Goal: Task Accomplishment & Management: Manage account settings

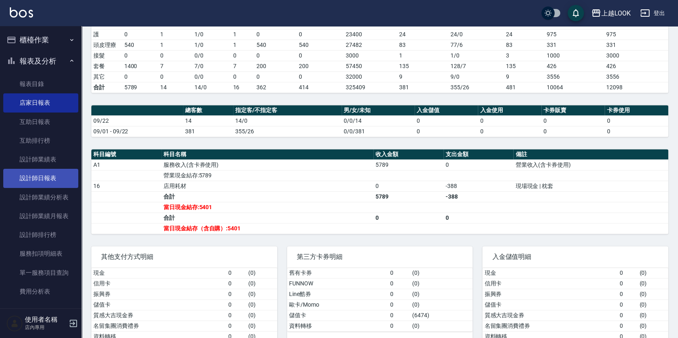
scroll to position [167, 0]
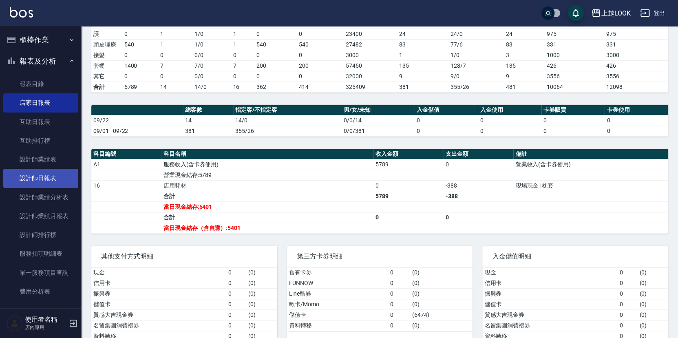
click at [42, 175] on link "設計師日報表" at bounding box center [40, 178] width 75 height 19
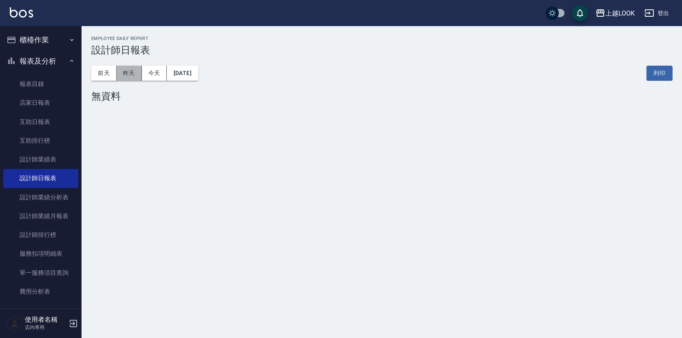
click at [127, 79] on button "昨天" at bounding box center [129, 73] width 25 height 15
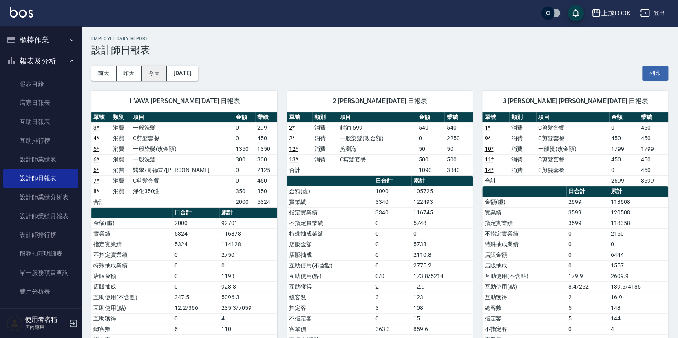
click at [156, 76] on button "今天" at bounding box center [154, 73] width 25 height 15
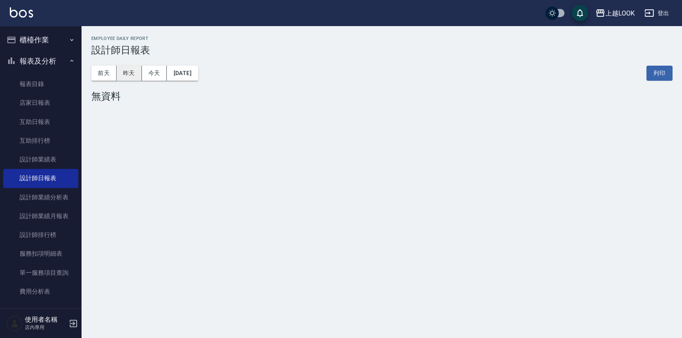
click at [129, 72] on button "昨天" at bounding box center [129, 73] width 25 height 15
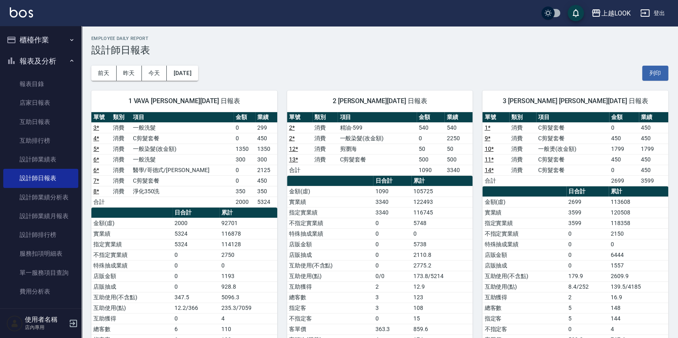
click at [31, 42] on button "櫃檯作業" at bounding box center [40, 39] width 75 height 21
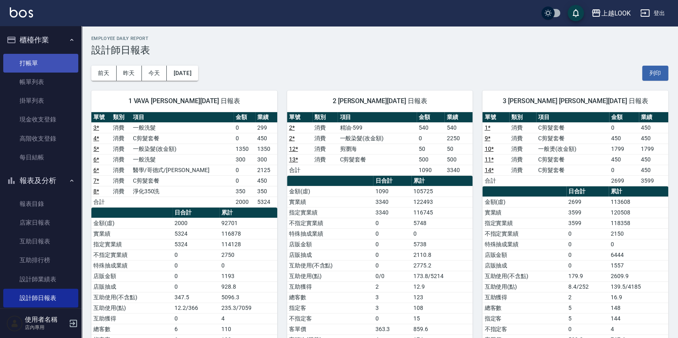
click at [38, 58] on link "打帳單" at bounding box center [40, 63] width 75 height 19
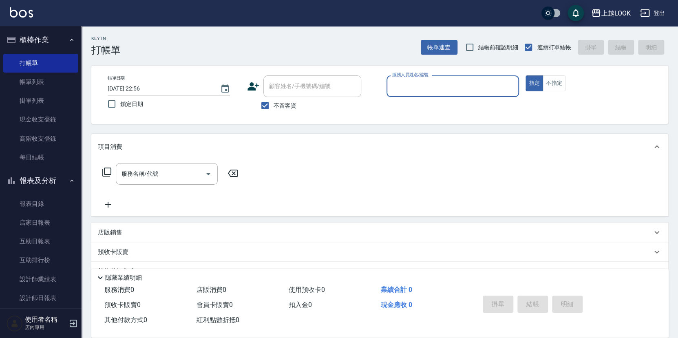
type input "ㄅ"
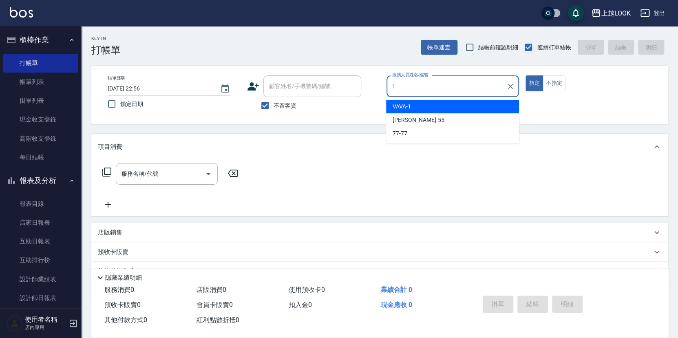
type input "VAVA-1"
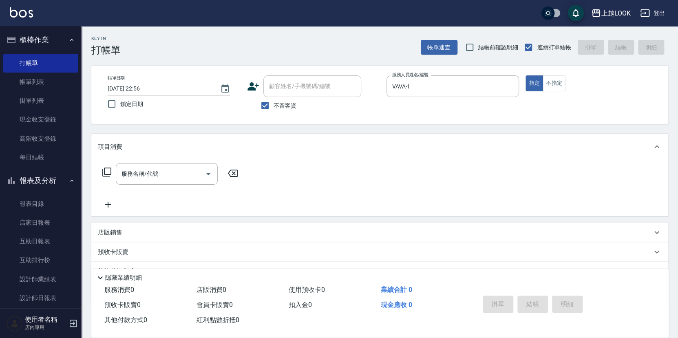
type button "true"
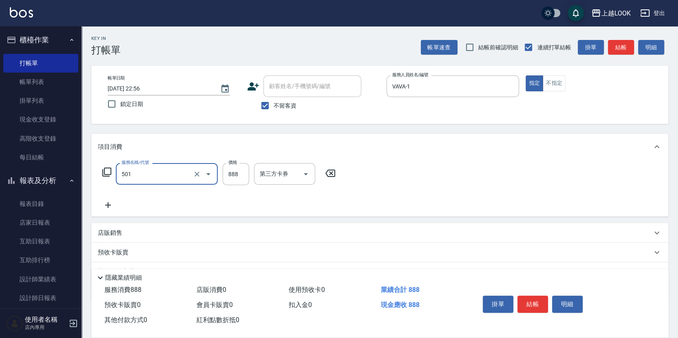
type input "一般染髮(改金額)(501)"
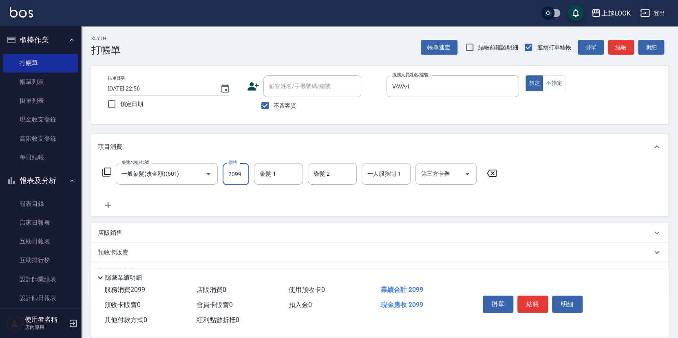
type input "2099"
click at [105, 169] on icon at bounding box center [107, 172] width 10 height 10
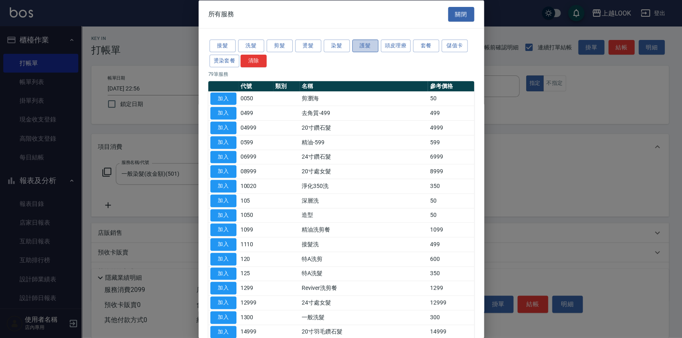
click at [369, 43] on button "護髮" at bounding box center [365, 46] width 26 height 13
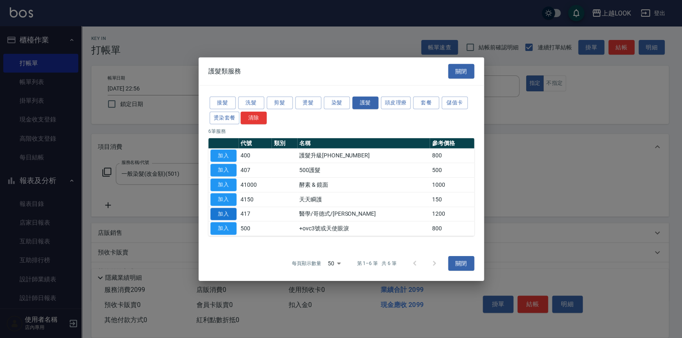
click at [232, 214] on button "加入" at bounding box center [223, 213] width 26 height 13
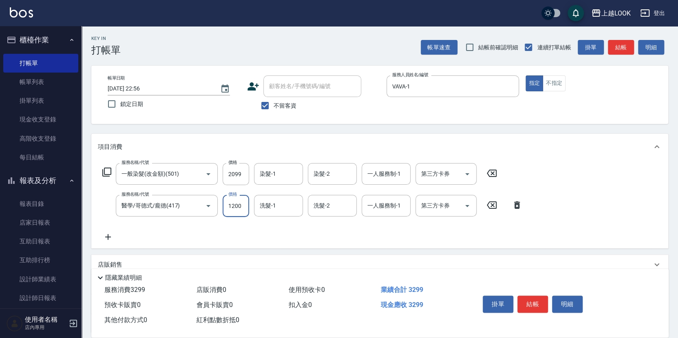
click at [242, 206] on input "1200" at bounding box center [235, 206] width 26 height 22
type input "1500"
click at [468, 173] on icon "Open" at bounding box center [467, 174] width 10 height 10
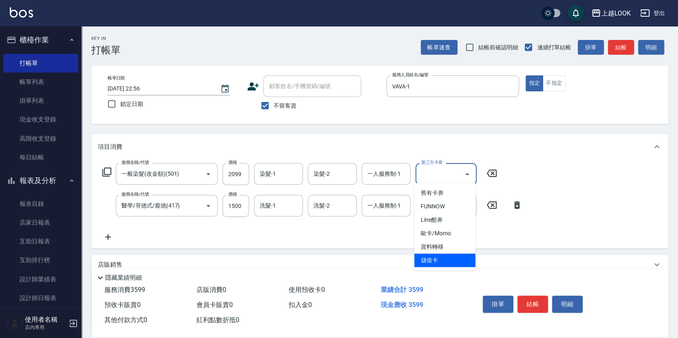
click at [466, 253] on span "儲值卡" at bounding box center [444, 259] width 61 height 13
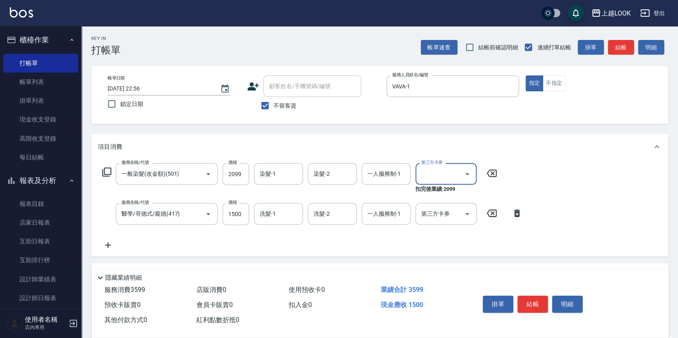
type input "儲值卡"
click at [469, 214] on icon "Open" at bounding box center [467, 214] width 10 height 10
click at [469, 211] on icon "Open" at bounding box center [467, 214] width 10 height 10
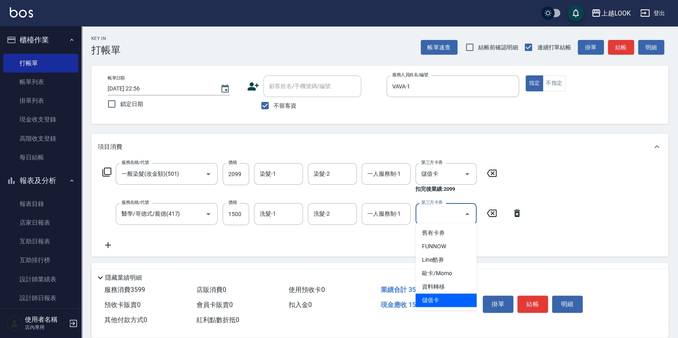
click at [461, 302] on span "儲值卡" at bounding box center [445, 299] width 61 height 13
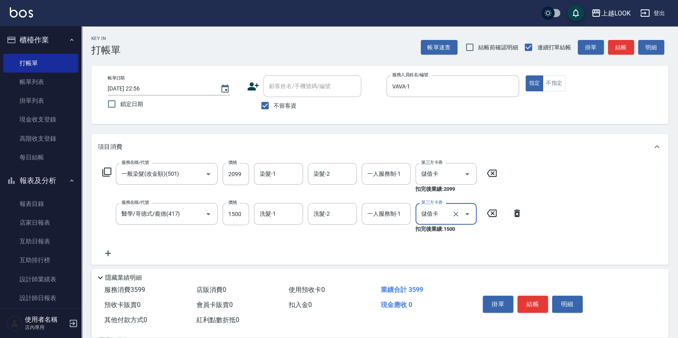
type input "儲值卡"
click at [532, 303] on button "結帳" at bounding box center [532, 303] width 31 height 17
click at [532, 303] on div "掛單 結帳 明細" at bounding box center [532, 305] width 106 height 26
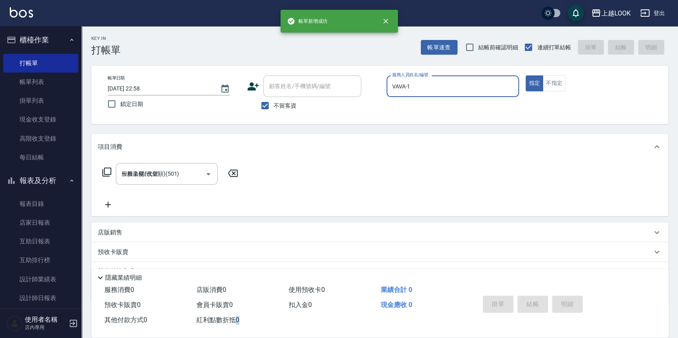
type input "[DATE] 22:58"
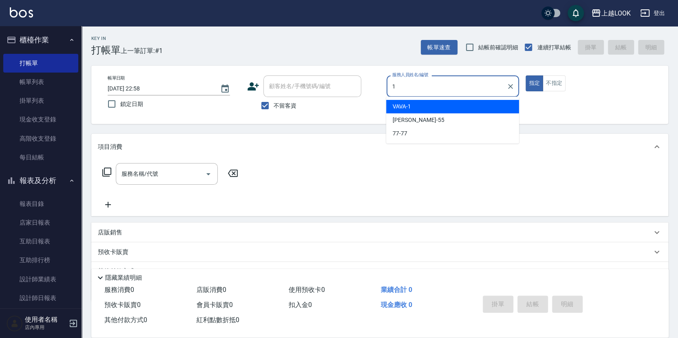
type input "VAVA-1"
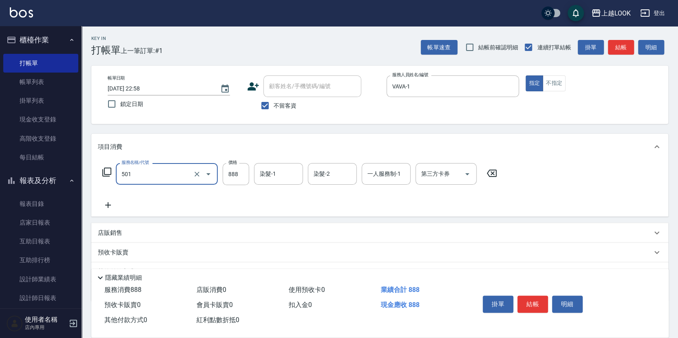
type input "一般染髮(改金額)(501)"
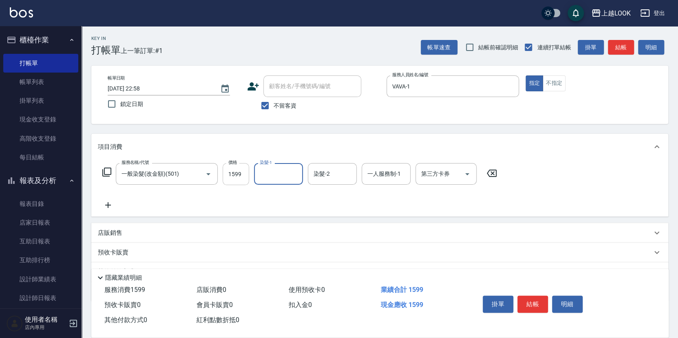
click at [233, 174] on input "1599" at bounding box center [235, 174] width 26 height 22
type input "1899"
click at [104, 170] on icon at bounding box center [106, 171] width 9 height 9
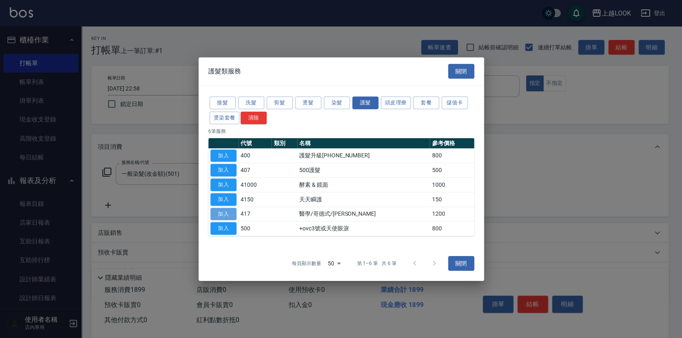
click at [226, 212] on button "加入" at bounding box center [223, 213] width 26 height 13
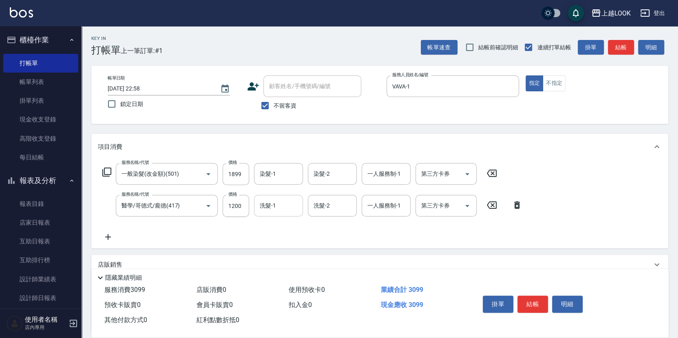
click at [266, 202] on input "洗髮-1" at bounding box center [279, 205] width 42 height 14
type input "[PERSON_NAME]-3"
type input "VAVA-1"
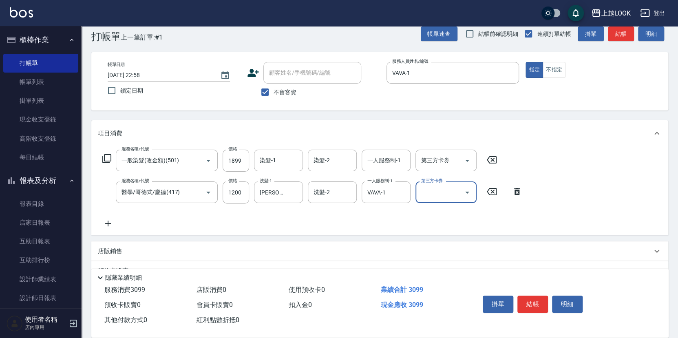
click at [124, 247] on div "店販銷售" at bounding box center [375, 251] width 554 height 9
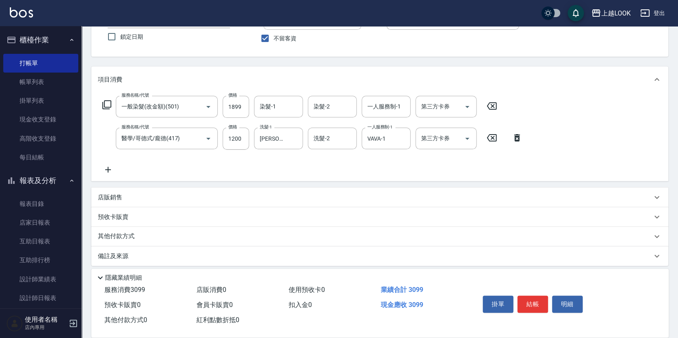
click at [116, 195] on p "店販銷售" at bounding box center [110, 197] width 24 height 9
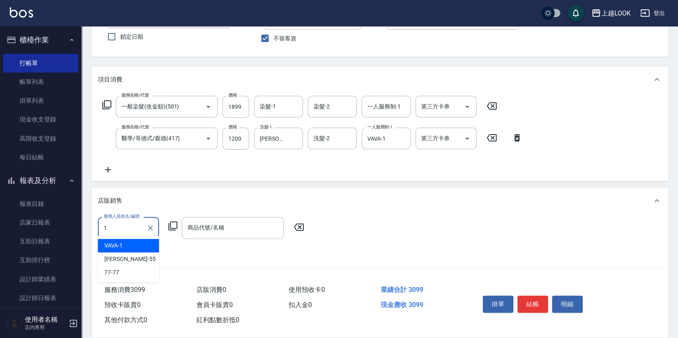
type input "VAVA-1"
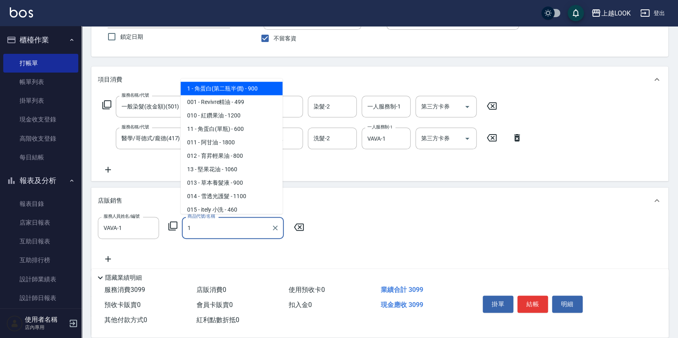
click at [233, 90] on span "1 - 角蛋白(第二瓶半價) - 900" at bounding box center [232, 88] width 102 height 13
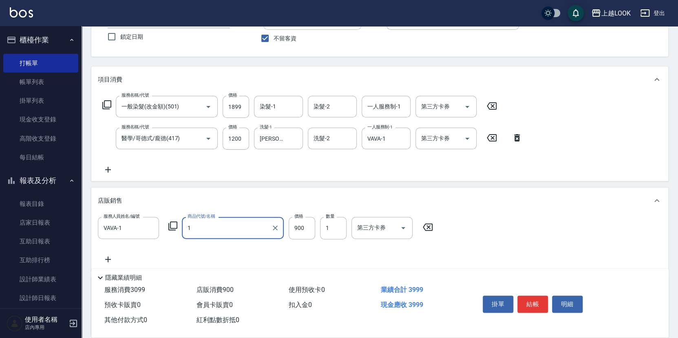
type input "角蛋白(第二瓶半價)"
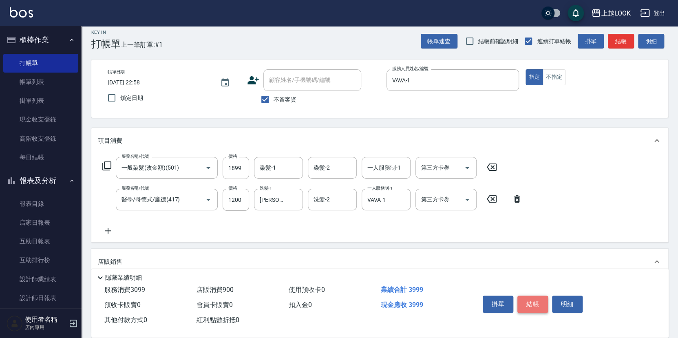
click at [524, 305] on button "結帳" at bounding box center [532, 303] width 31 height 17
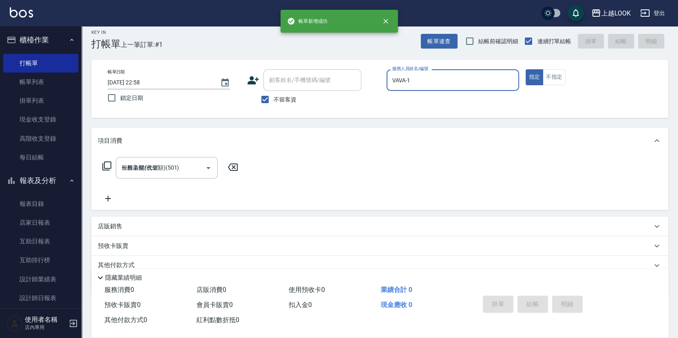
type input "[DATE] 22:59"
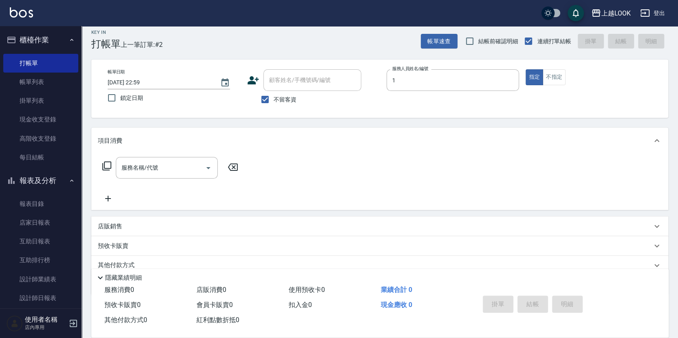
type input "VAVA-1"
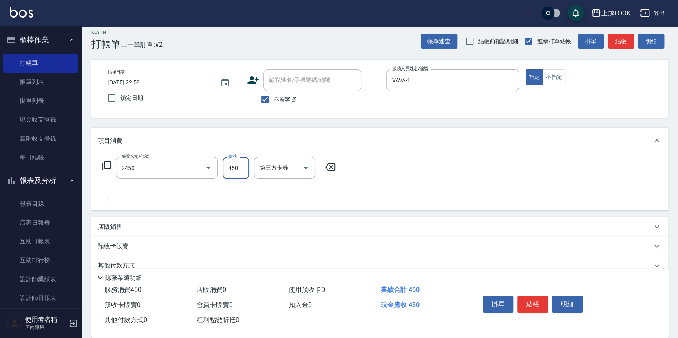
type input "C剪髮套餐(2450)"
click at [537, 300] on button "結帳" at bounding box center [532, 303] width 31 height 17
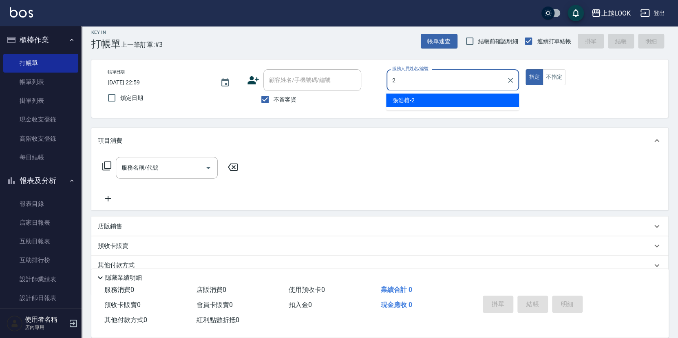
type input "[PERSON_NAME]-2"
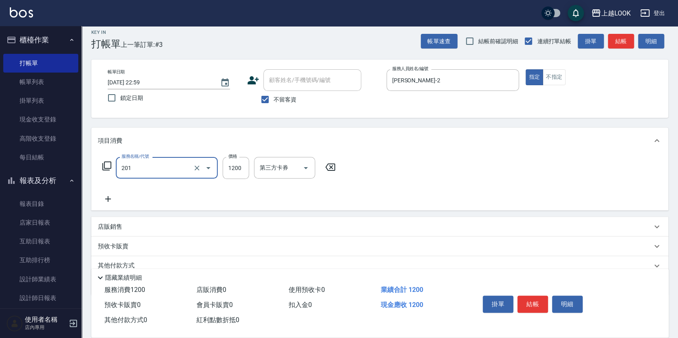
type input "一般燙(改金額)(201)"
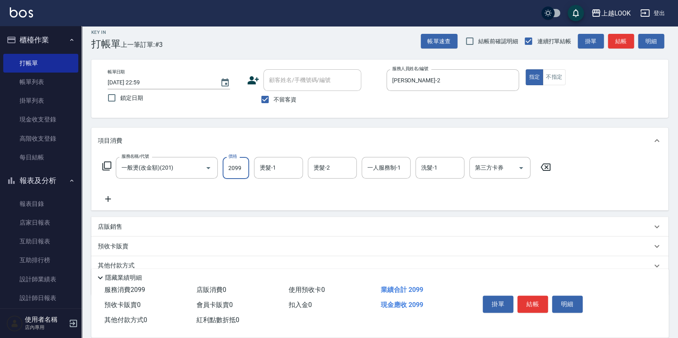
type input "2099"
click at [523, 301] on button "結帳" at bounding box center [532, 303] width 31 height 17
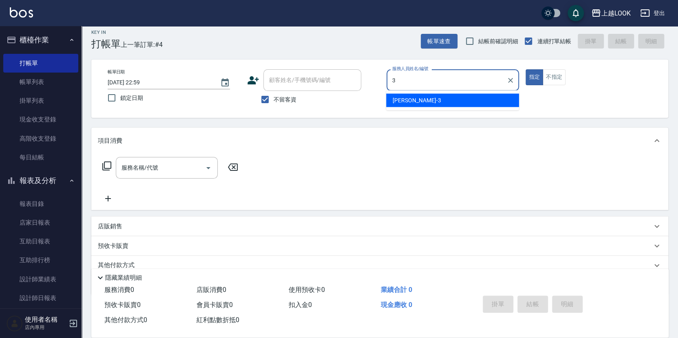
type input "[PERSON_NAME]-3"
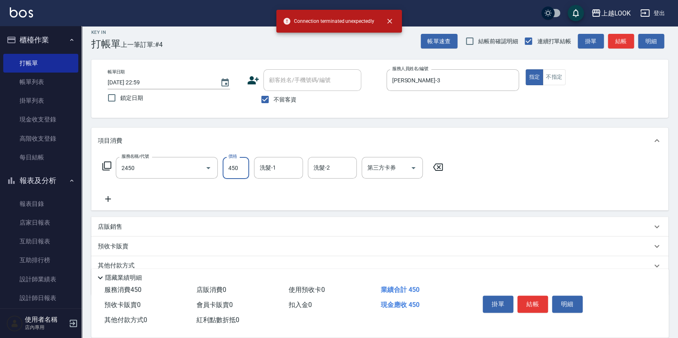
type input "C剪髮套餐(2450)"
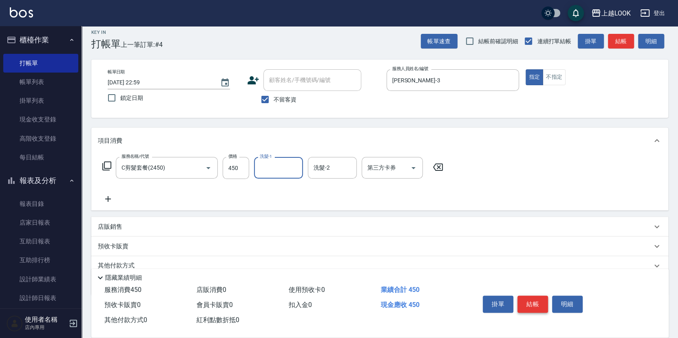
click at [536, 302] on button "結帳" at bounding box center [532, 303] width 31 height 17
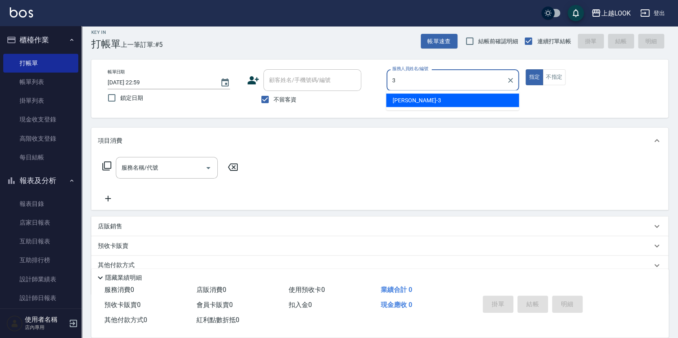
type input "[PERSON_NAME]-3"
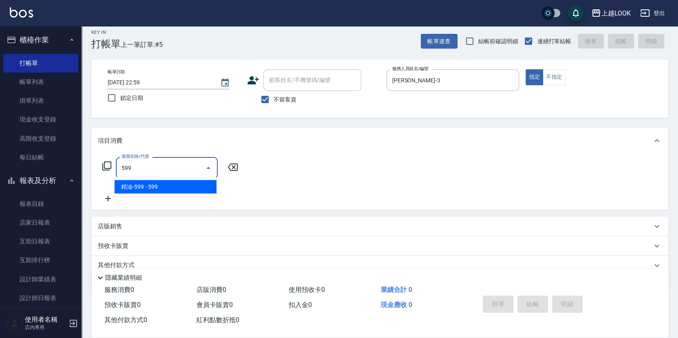
type input "精油-599(0599)"
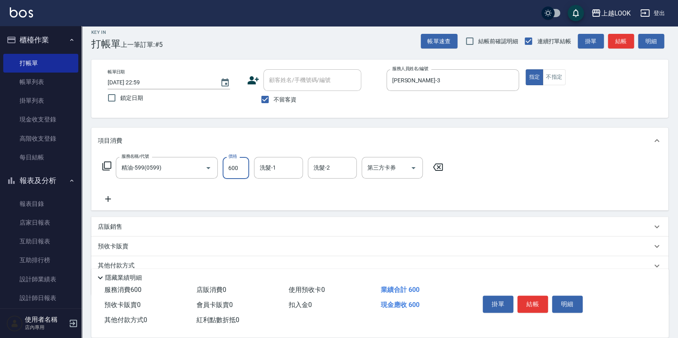
type input "600"
type input "[PERSON_NAME]-2"
type input "VAVA-1"
click at [109, 195] on icon at bounding box center [108, 199] width 20 height 10
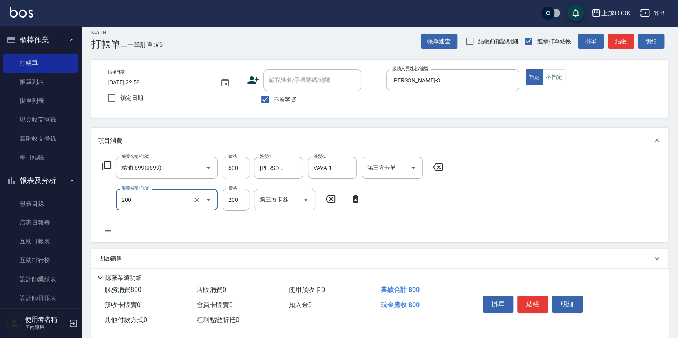
type input "剪髮(200)"
click at [524, 302] on button "結帳" at bounding box center [532, 303] width 31 height 17
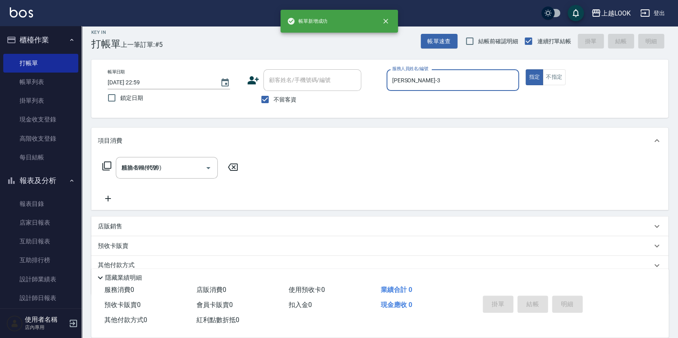
type input "[DATE] 23:00"
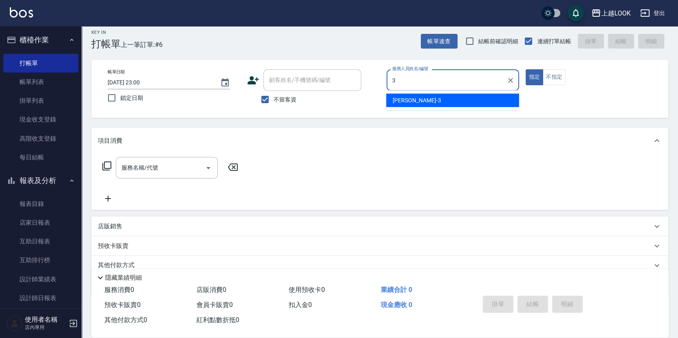
type input "[PERSON_NAME]-3"
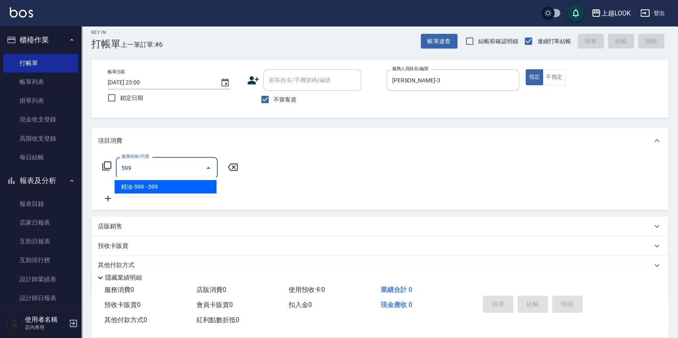
type input "精油-599(0599)"
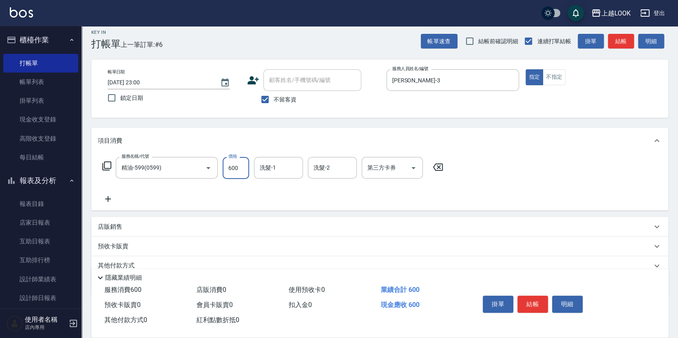
type input "600"
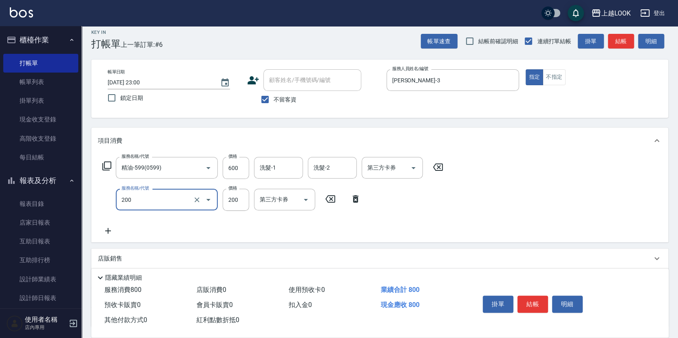
type input "剪髮(200)"
click at [355, 195] on icon at bounding box center [355, 198] width 6 height 7
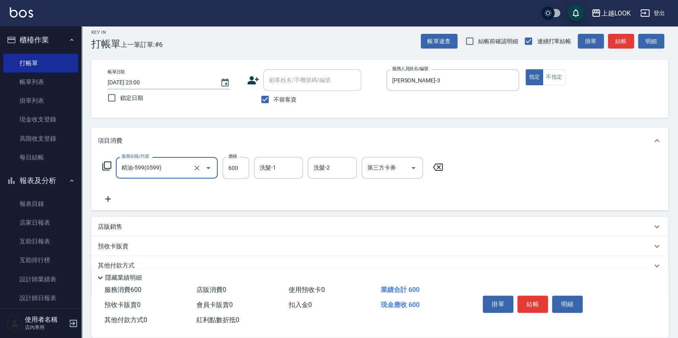
click at [108, 161] on icon at bounding box center [107, 166] width 10 height 10
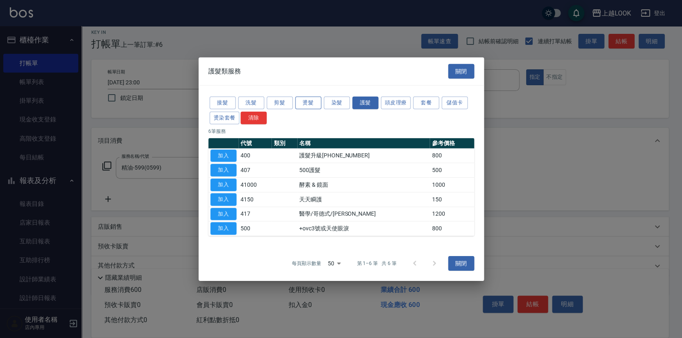
drag, startPoint x: 306, startPoint y: 102, endPoint x: 308, endPoint y: 106, distance: 4.2
click at [307, 105] on button "燙髮" at bounding box center [308, 103] width 26 height 13
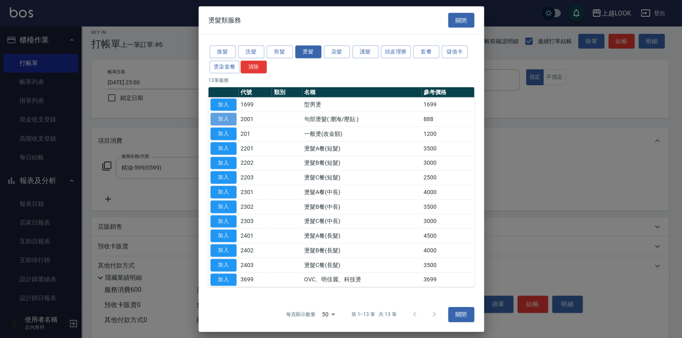
click at [228, 119] on button "加入" at bounding box center [223, 119] width 26 height 13
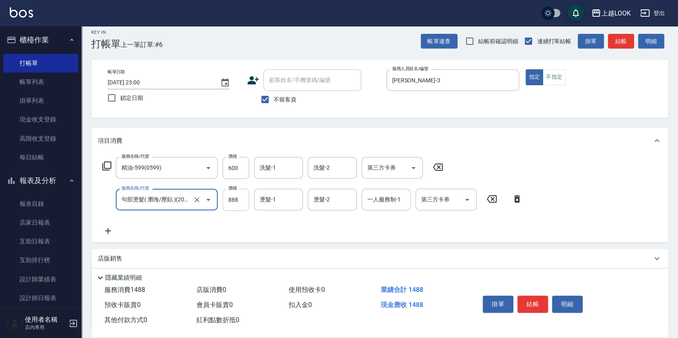
click at [247, 196] on input "888" at bounding box center [235, 200] width 26 height 22
type input "600"
click at [530, 303] on button "結帳" at bounding box center [532, 303] width 31 height 17
click at [530, 303] on div "掛單 結帳 明細" at bounding box center [532, 305] width 106 height 26
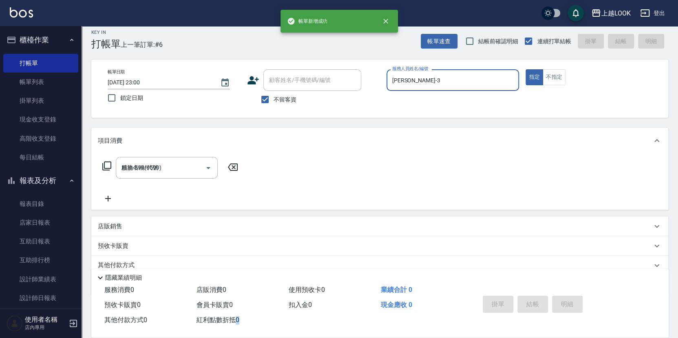
type input "[DATE] 23:01"
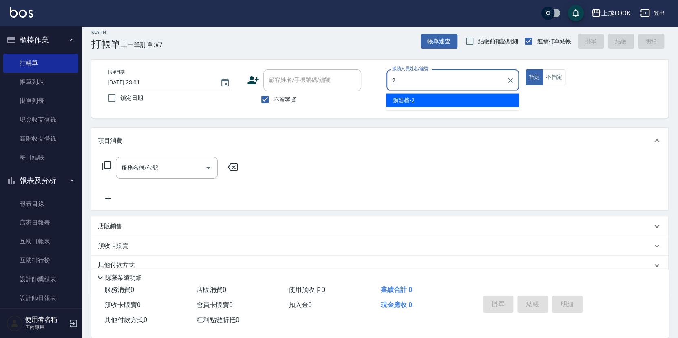
type input "[PERSON_NAME]-2"
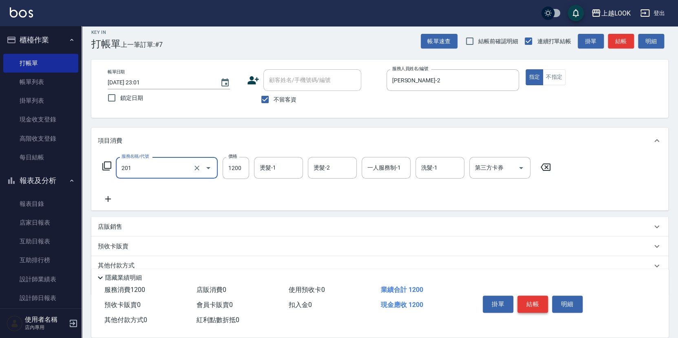
type input "一般燙(改金額)(201)"
type input "2099"
click at [539, 300] on button "結帳" at bounding box center [532, 303] width 31 height 17
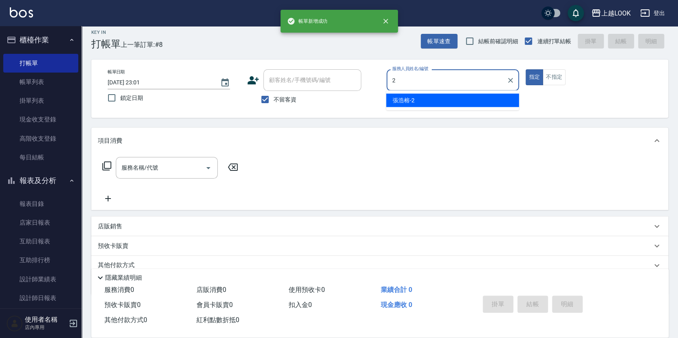
type input "[PERSON_NAME]-2"
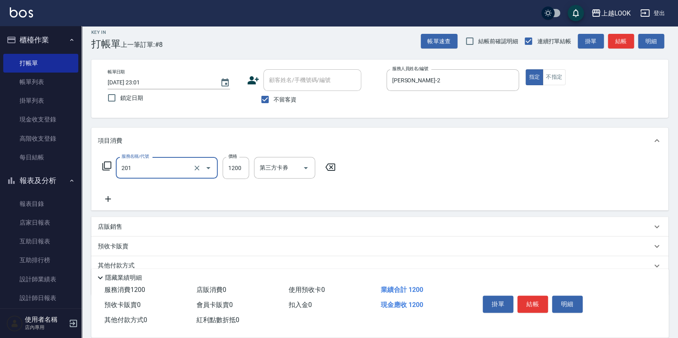
type input "一般燙(改金額)(201)"
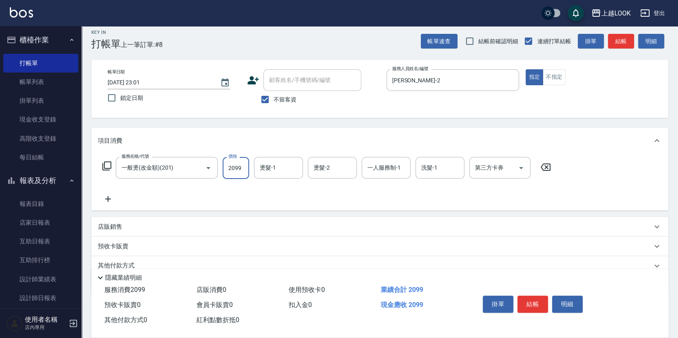
type input "2099"
type input "[PERSON_NAME]-3"
type input "[PERSON_NAME]-2"
click at [523, 299] on button "結帳" at bounding box center [532, 303] width 31 height 17
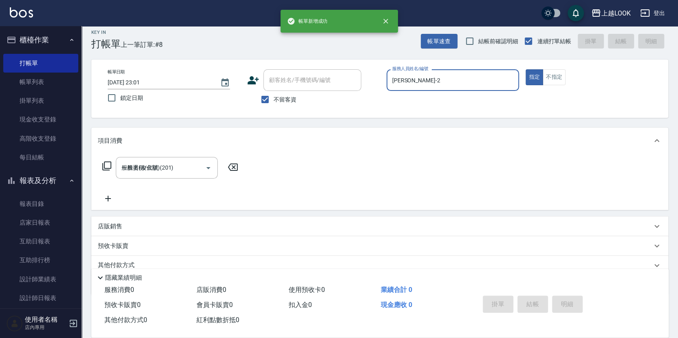
type input "[DATE] 23:02"
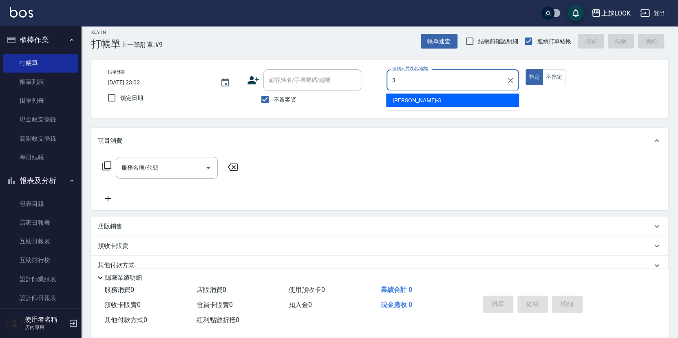
type input "[PERSON_NAME]-3"
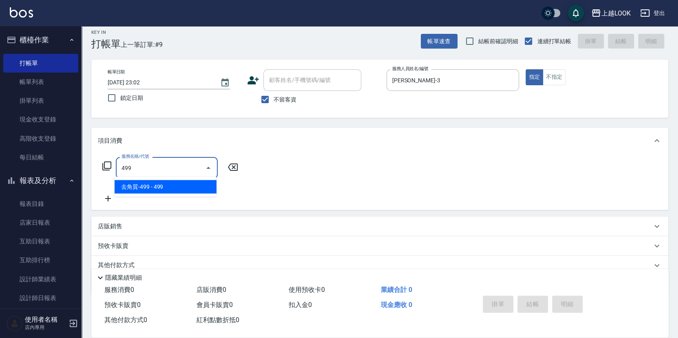
type input "去角質-499(0499)"
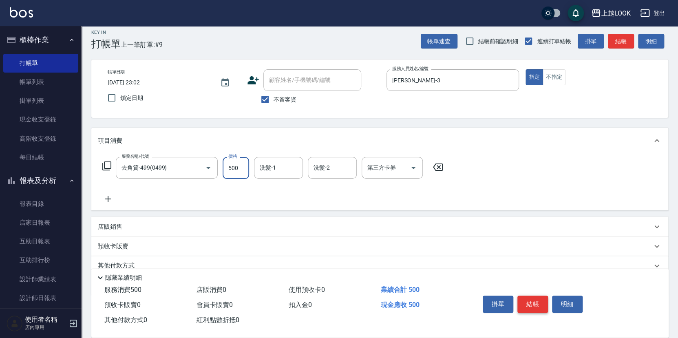
type input "500"
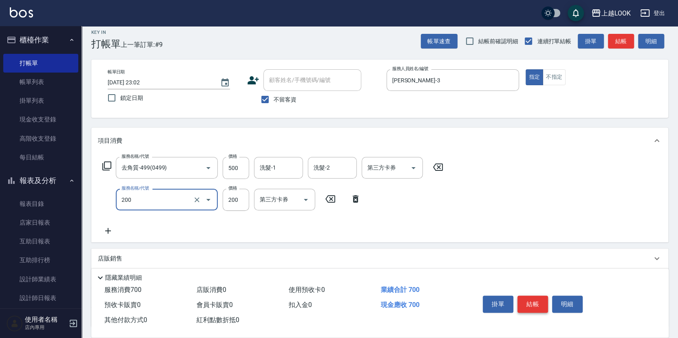
type input "剪髮(200)"
type input "250"
click at [534, 301] on button "結帳" at bounding box center [532, 303] width 31 height 17
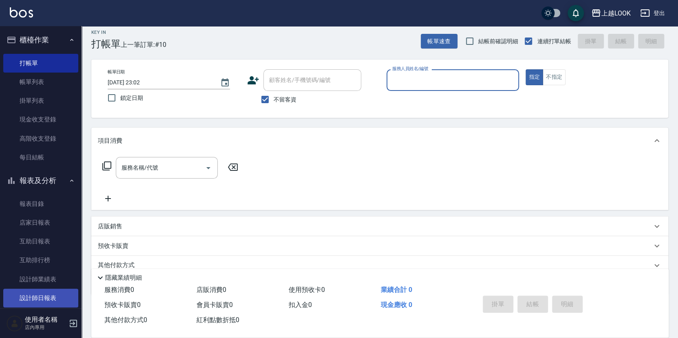
click at [59, 288] on link "設計師日報表" at bounding box center [40, 297] width 75 height 19
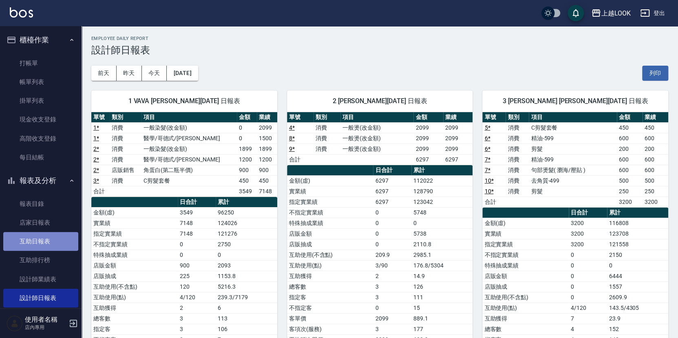
click at [48, 239] on link "互助日報表" at bounding box center [40, 241] width 75 height 19
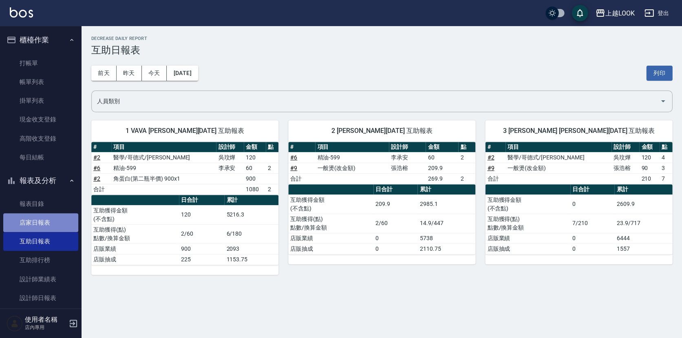
click at [64, 221] on link "店家日報表" at bounding box center [40, 222] width 75 height 19
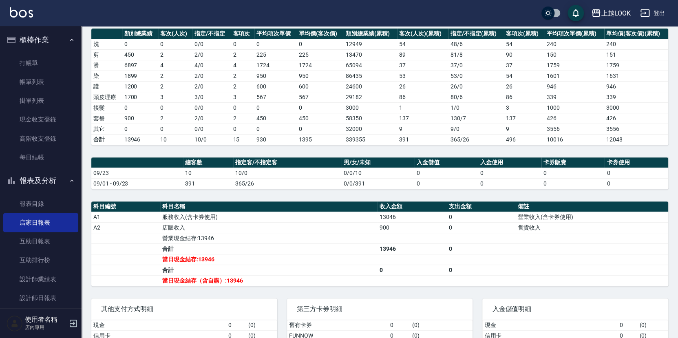
scroll to position [122, 0]
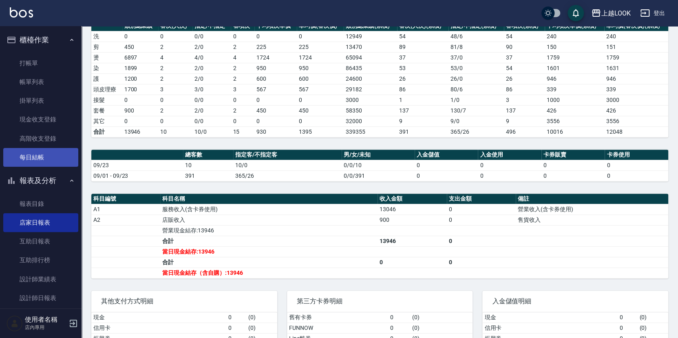
click at [42, 157] on link "每日結帳" at bounding box center [40, 157] width 75 height 19
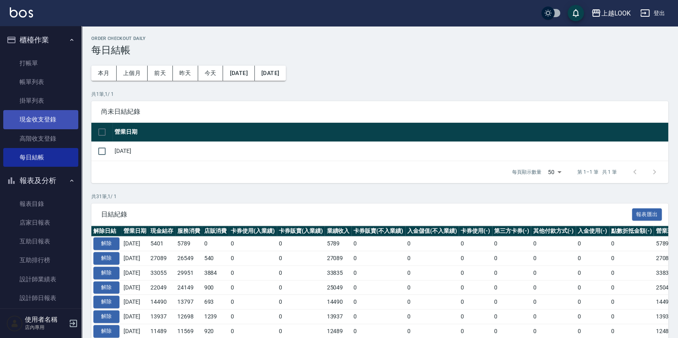
click at [50, 121] on link "現金收支登錄" at bounding box center [40, 119] width 75 height 19
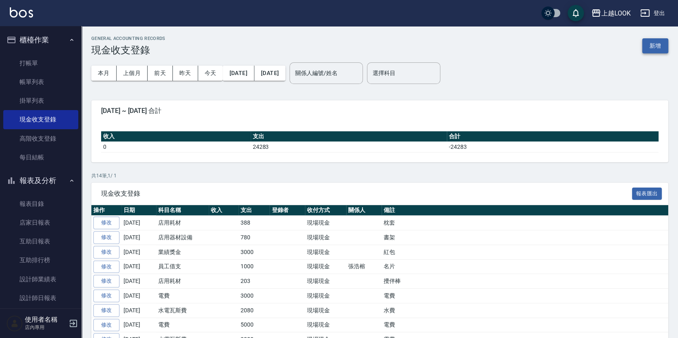
click at [650, 44] on button "新增" at bounding box center [655, 45] width 26 height 15
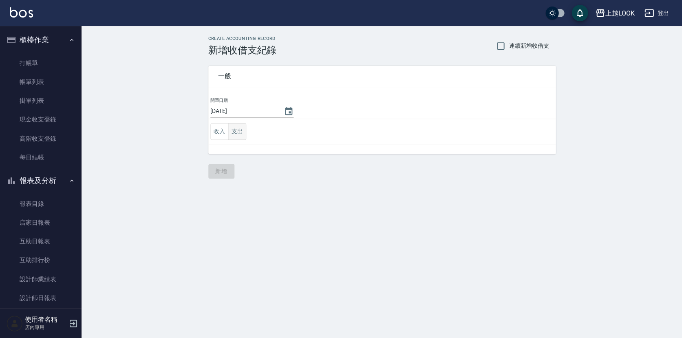
click at [239, 129] on button "支出" at bounding box center [237, 131] width 18 height 17
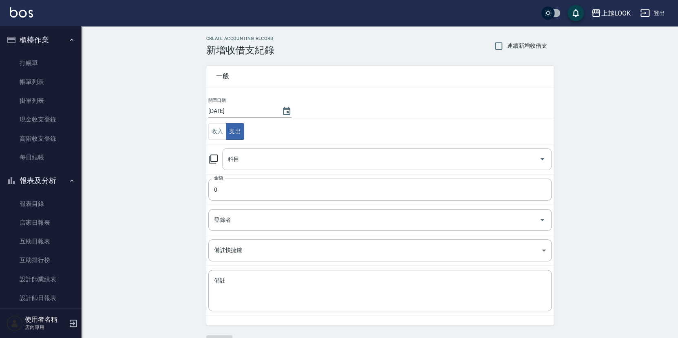
click at [249, 159] on input "科目" at bounding box center [381, 159] width 310 height 14
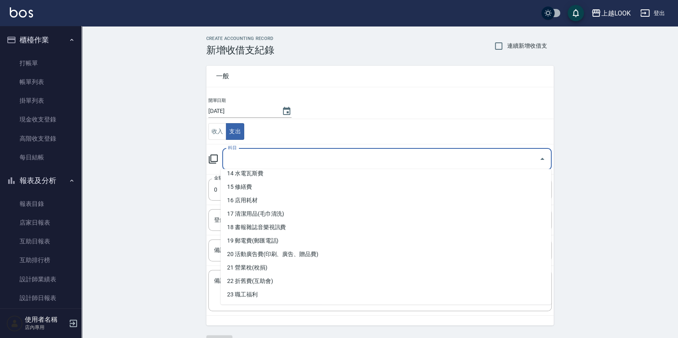
scroll to position [286, 0]
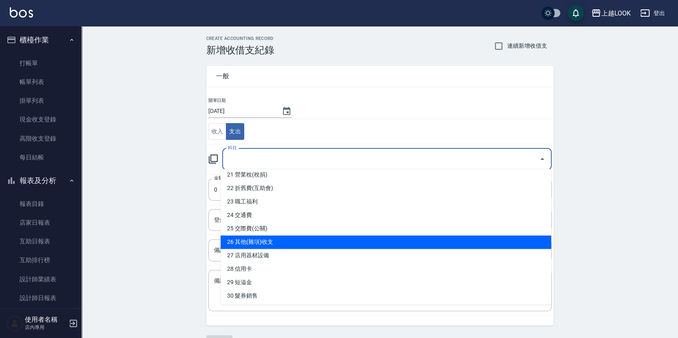
click at [266, 242] on li "26 其他(雜項)收支" at bounding box center [385, 242] width 330 height 13
type input "26 其他(雜項)收支"
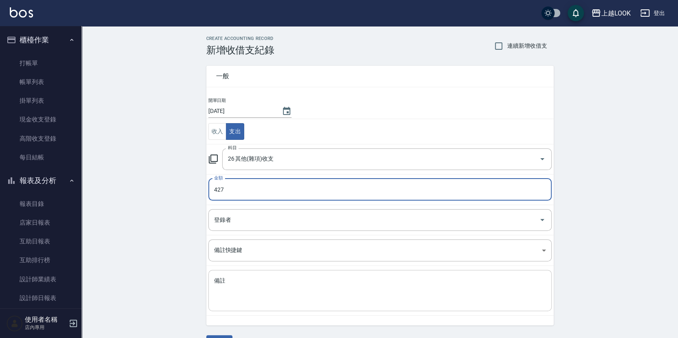
type input "427"
click at [251, 274] on div "x 備註" at bounding box center [379, 290] width 343 height 41
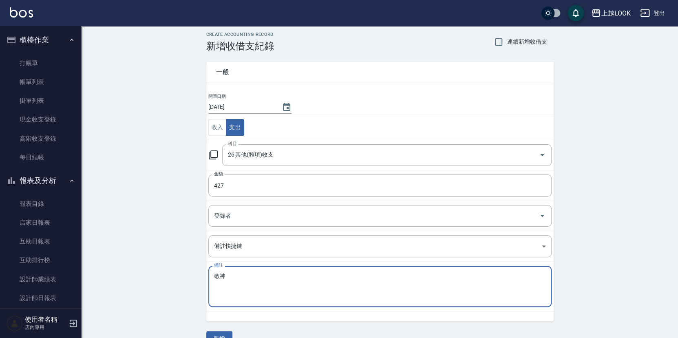
scroll to position [20, 0]
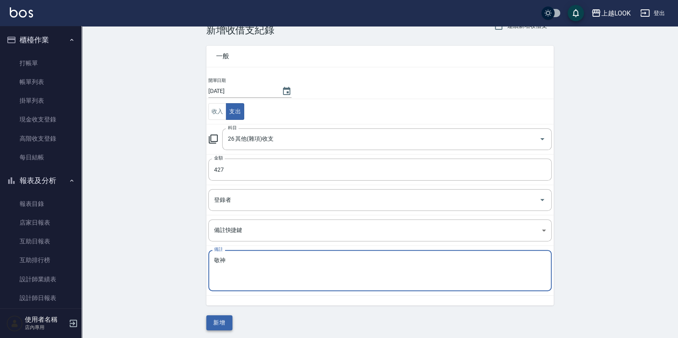
type textarea "敬神"
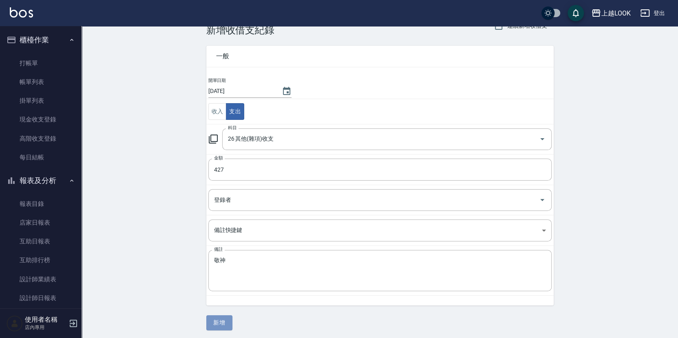
click at [222, 317] on button "新增" at bounding box center [219, 322] width 26 height 15
click at [222, 317] on div "一般 開單日期 [DATE] 收入 支出 科目 26 其他(雜項)收支 科目 金額 427 金額 登錄者 登錄者 備註快捷鍵 ​ 備註快捷鍵 備註 敬神 x …" at bounding box center [379, 183] width 347 height 294
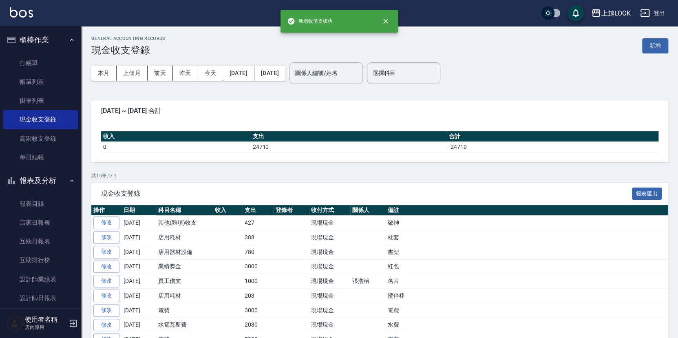
click at [499, 76] on div "本月 上個月 [DATE] [DATE] [DATE] [DATE] [DATE] 關係人編號/姓名 關係人編號/姓名 選擇科目 選擇科目" at bounding box center [379, 73] width 577 height 35
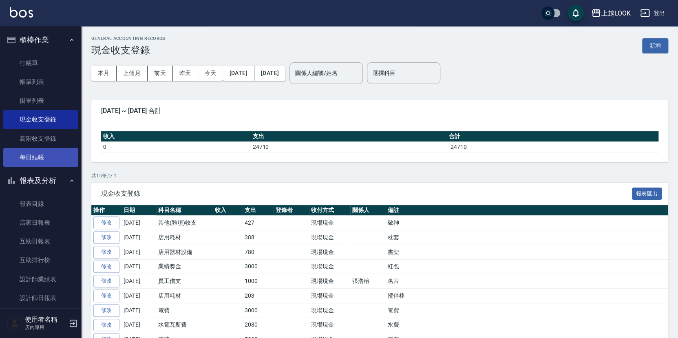
click at [66, 156] on link "每日結帳" at bounding box center [40, 157] width 75 height 19
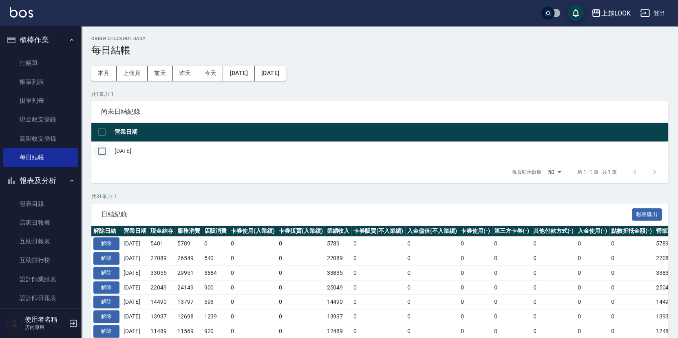
click at [101, 149] on input "checkbox" at bounding box center [101, 151] width 17 height 17
checkbox input "true"
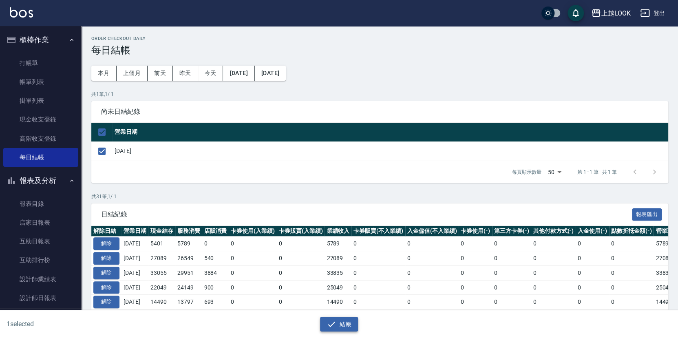
click at [342, 323] on button "結帳" at bounding box center [339, 324] width 38 height 15
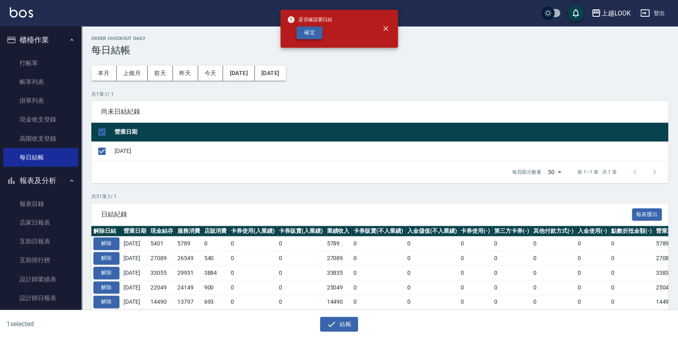
click at [317, 32] on button "確定" at bounding box center [309, 32] width 26 height 13
checkbox input "false"
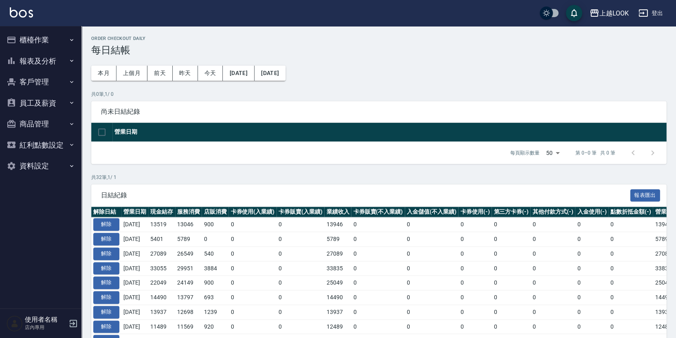
click at [29, 62] on button "報表及分析" at bounding box center [40, 61] width 75 height 21
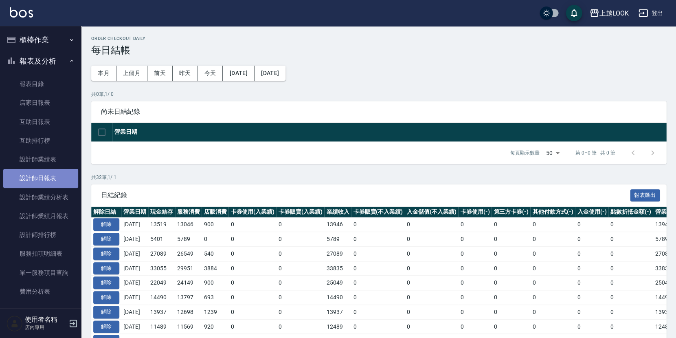
click at [60, 174] on link "設計師日報表" at bounding box center [40, 178] width 75 height 19
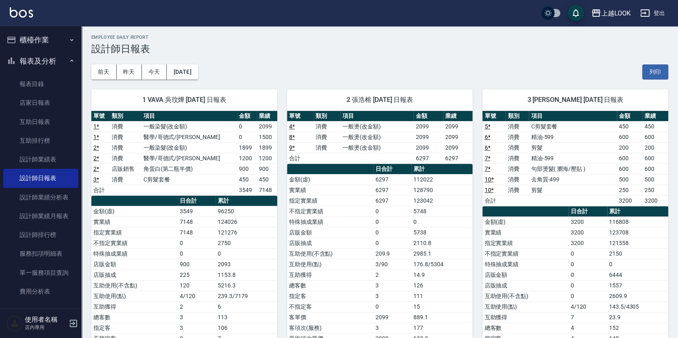
scroll to position [2, 0]
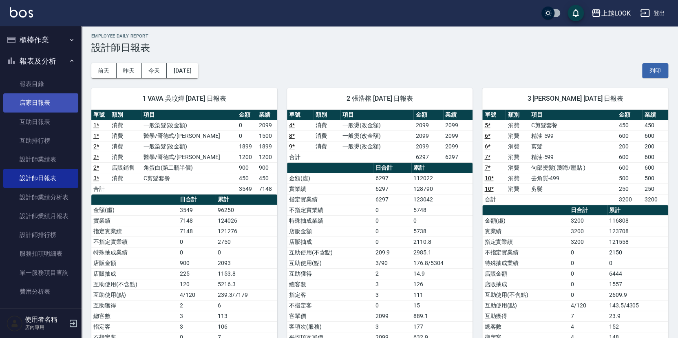
click at [38, 104] on link "店家日報表" at bounding box center [40, 102] width 75 height 19
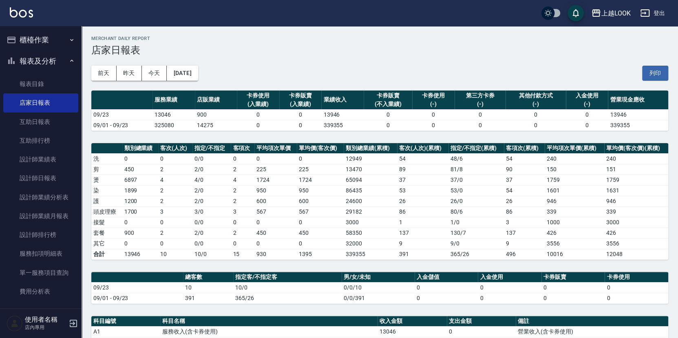
scroll to position [196, 0]
